Goal: Task Accomplishment & Management: Complete application form

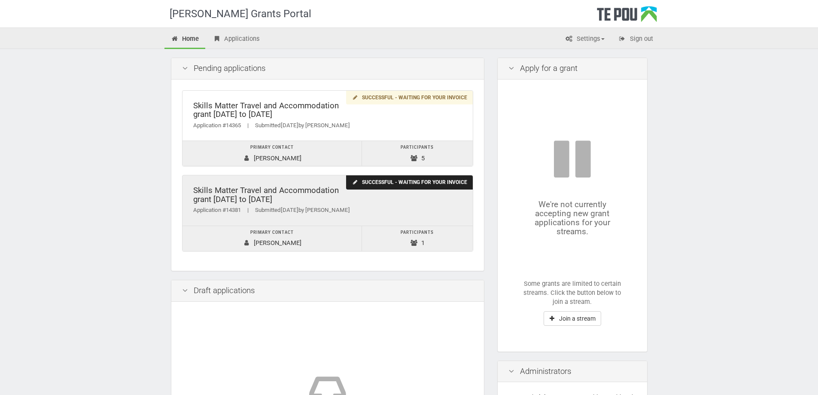
click at [318, 198] on div "Skills Matter Travel and Accommodation grant 2022 to 2025" at bounding box center [327, 195] width 269 height 18
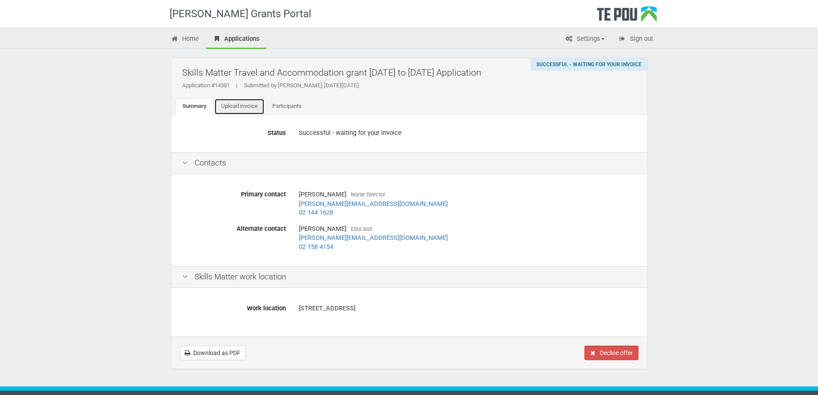
click at [246, 108] on link "Upload invoice" at bounding box center [239, 106] width 50 height 16
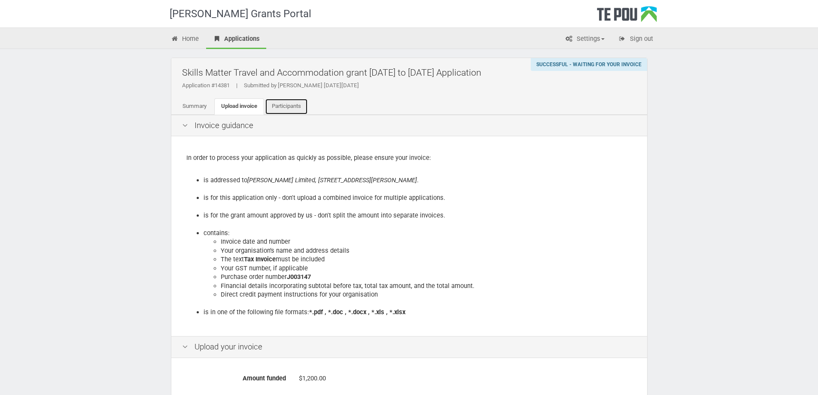
click at [273, 112] on link "Participants" at bounding box center [286, 106] width 43 height 16
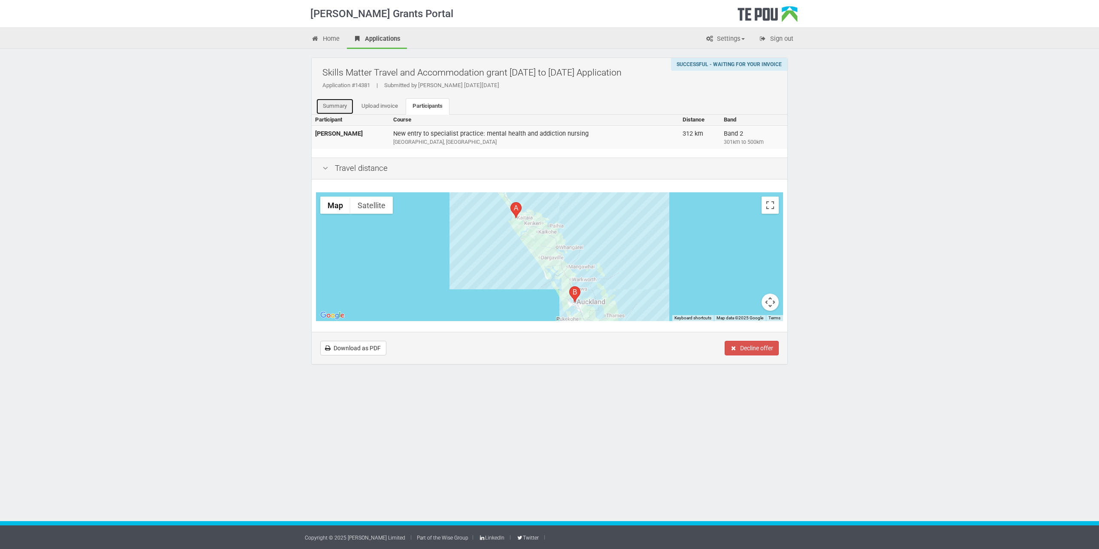
click at [334, 104] on link "Summary" at bounding box center [335, 106] width 38 height 16
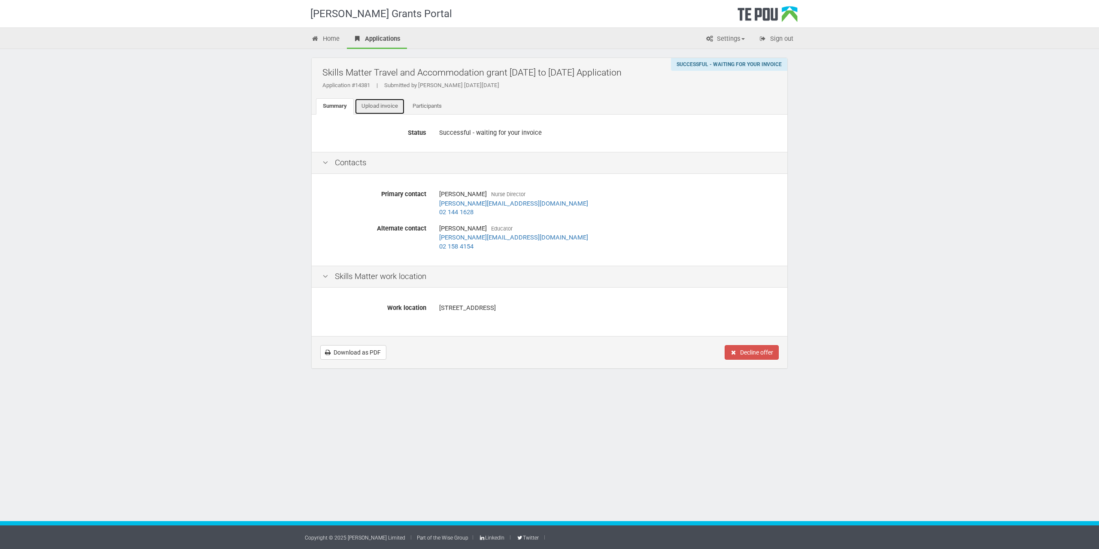
click at [378, 104] on link "Upload invoice" at bounding box center [380, 106] width 50 height 16
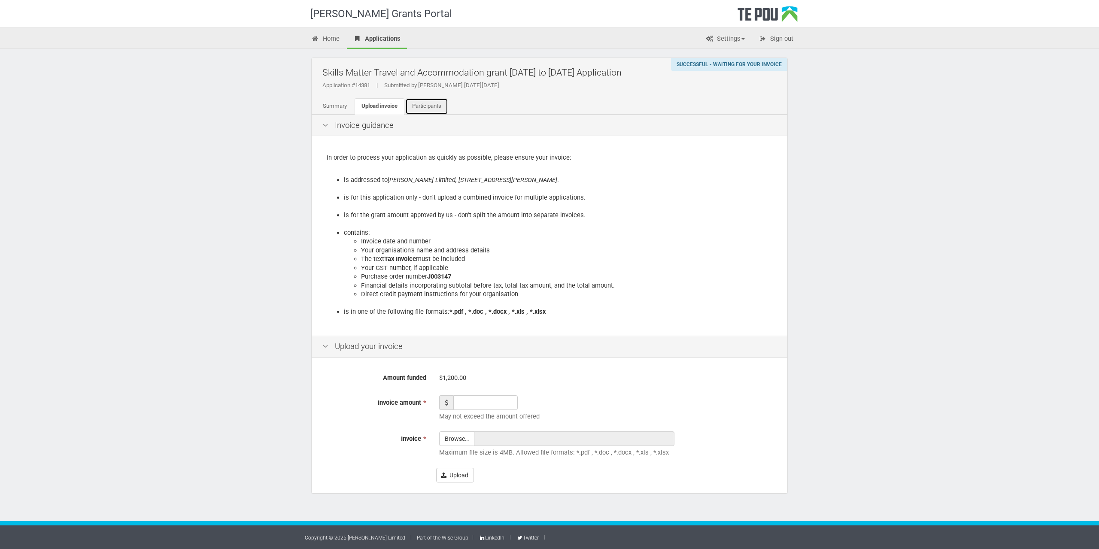
click at [413, 113] on link "Participants" at bounding box center [426, 106] width 43 height 16
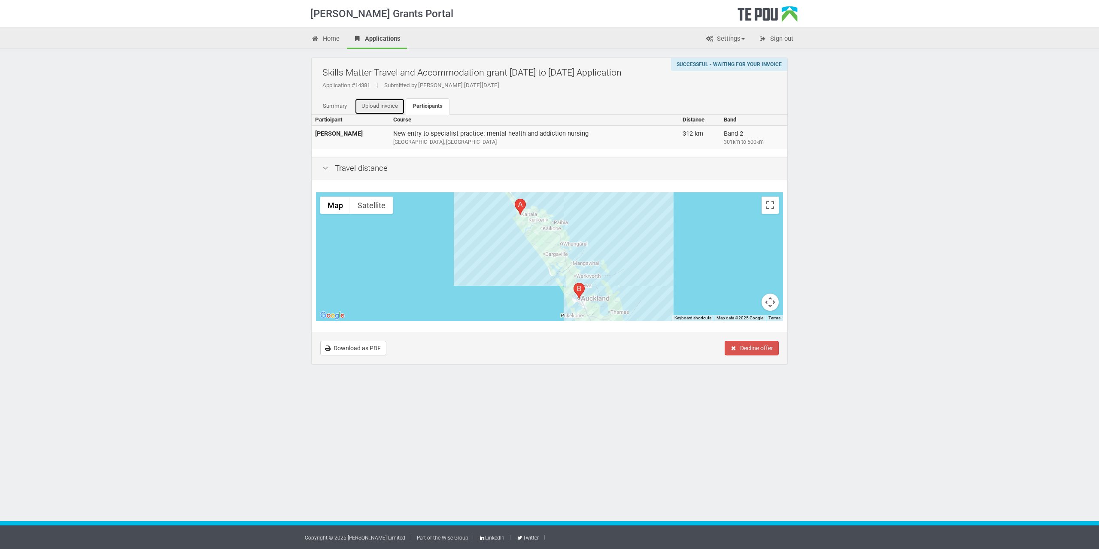
click at [378, 103] on link "Upload invoice" at bounding box center [380, 106] width 50 height 16
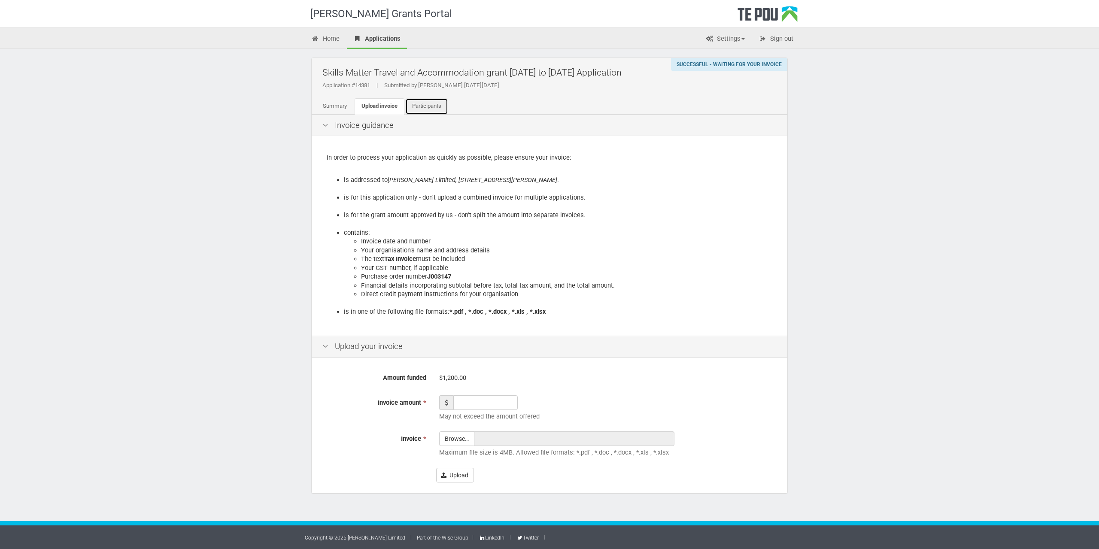
click at [430, 108] on link "Participants" at bounding box center [426, 106] width 43 height 16
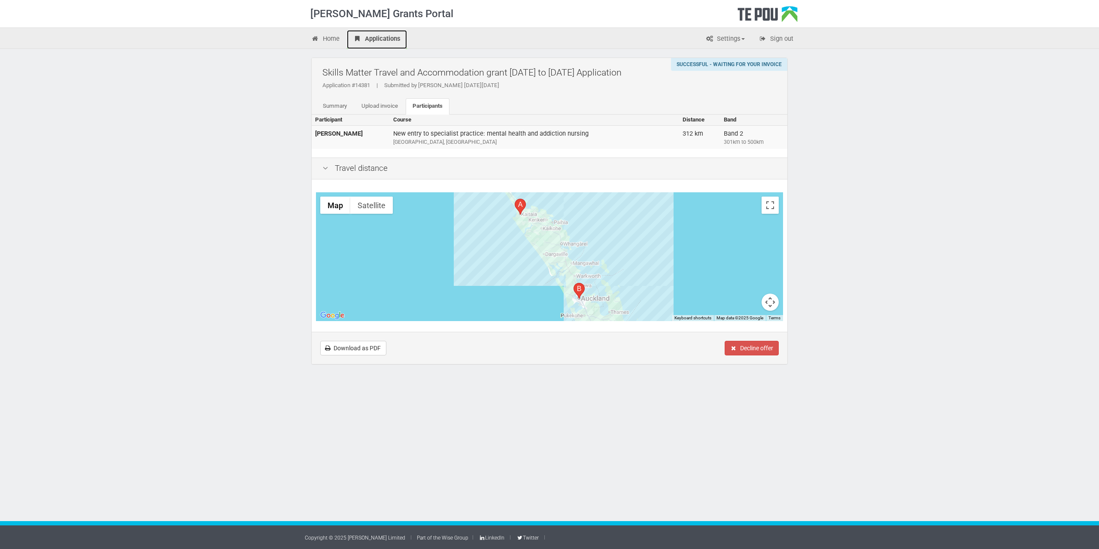
click at [363, 41] on link "Applications" at bounding box center [377, 39] width 60 height 19
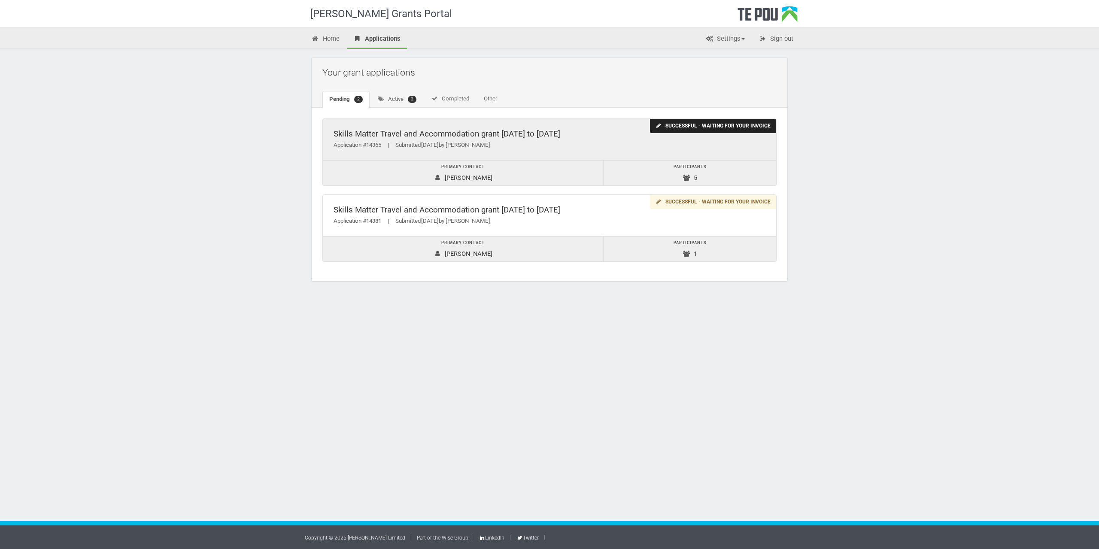
click at [414, 131] on div "Skills Matter Travel and Accommodation grant 2022 to 2025" at bounding box center [550, 134] width 432 height 9
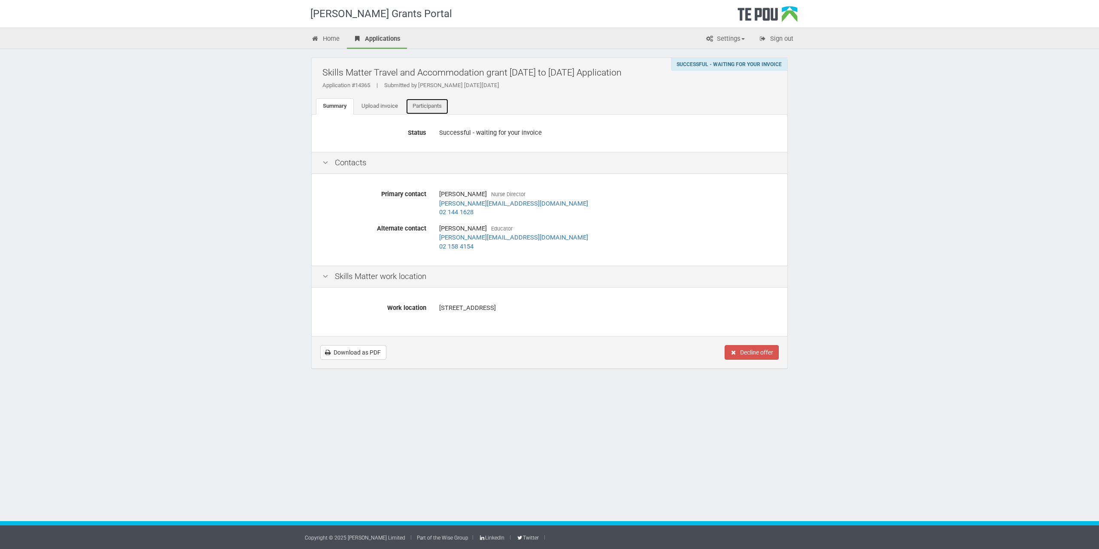
click at [421, 106] on link "Participants" at bounding box center [427, 106] width 43 height 16
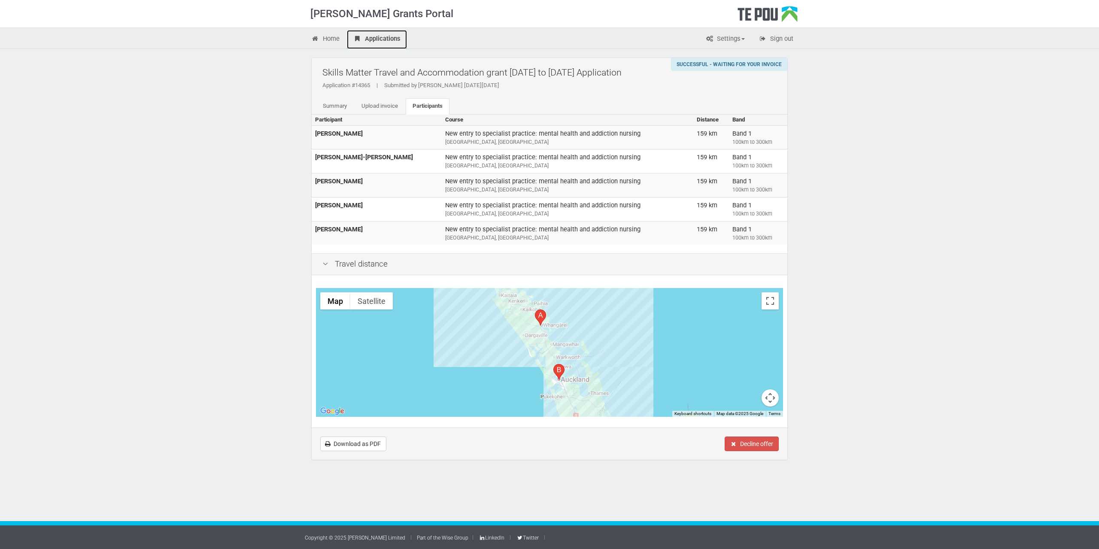
click at [387, 36] on link "Applications" at bounding box center [377, 39] width 60 height 19
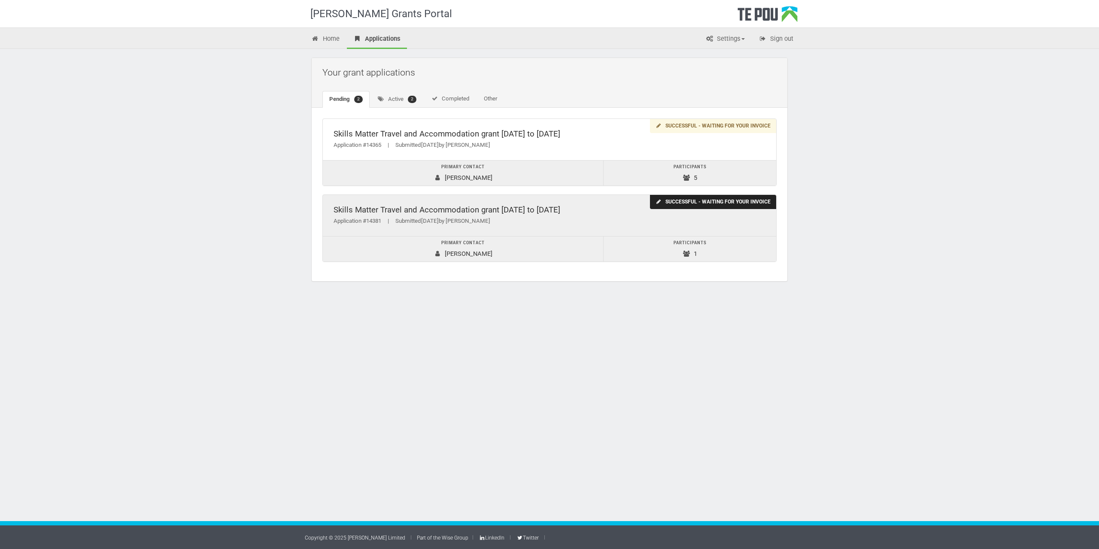
click at [449, 210] on div "Skills Matter Travel and Accommodation grant [DATE] to [DATE]" at bounding box center [550, 210] width 432 height 9
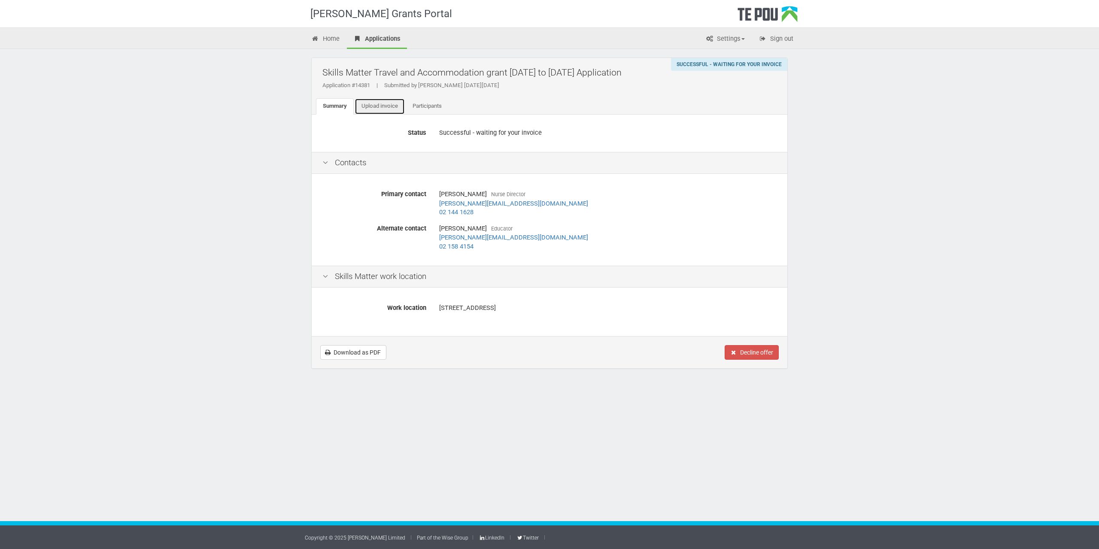
click at [386, 103] on link "Upload invoice" at bounding box center [380, 106] width 50 height 16
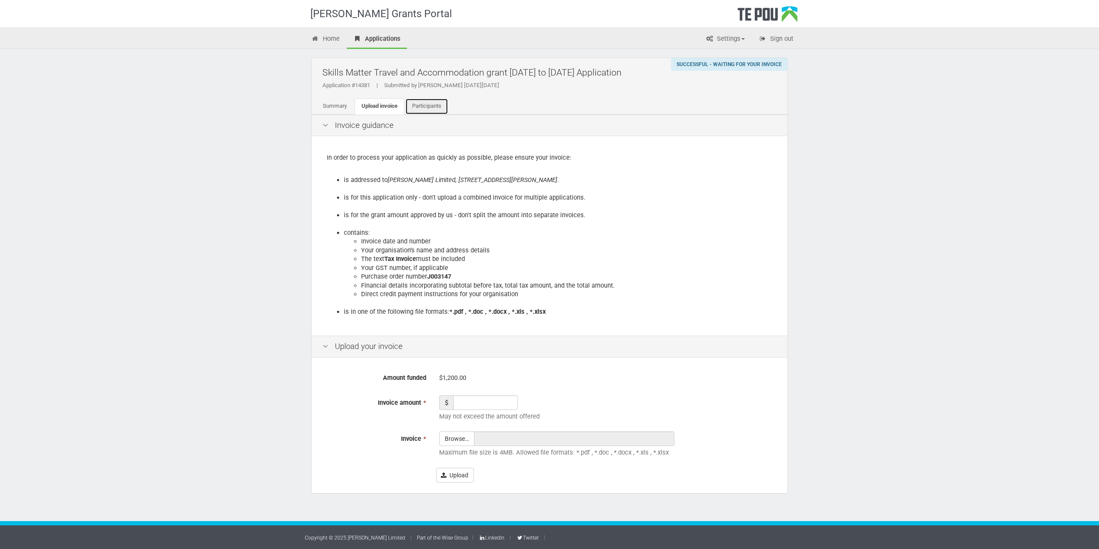
click at [421, 108] on link "Participants" at bounding box center [426, 106] width 43 height 16
